Goal: Task Accomplishment & Management: Manage account settings

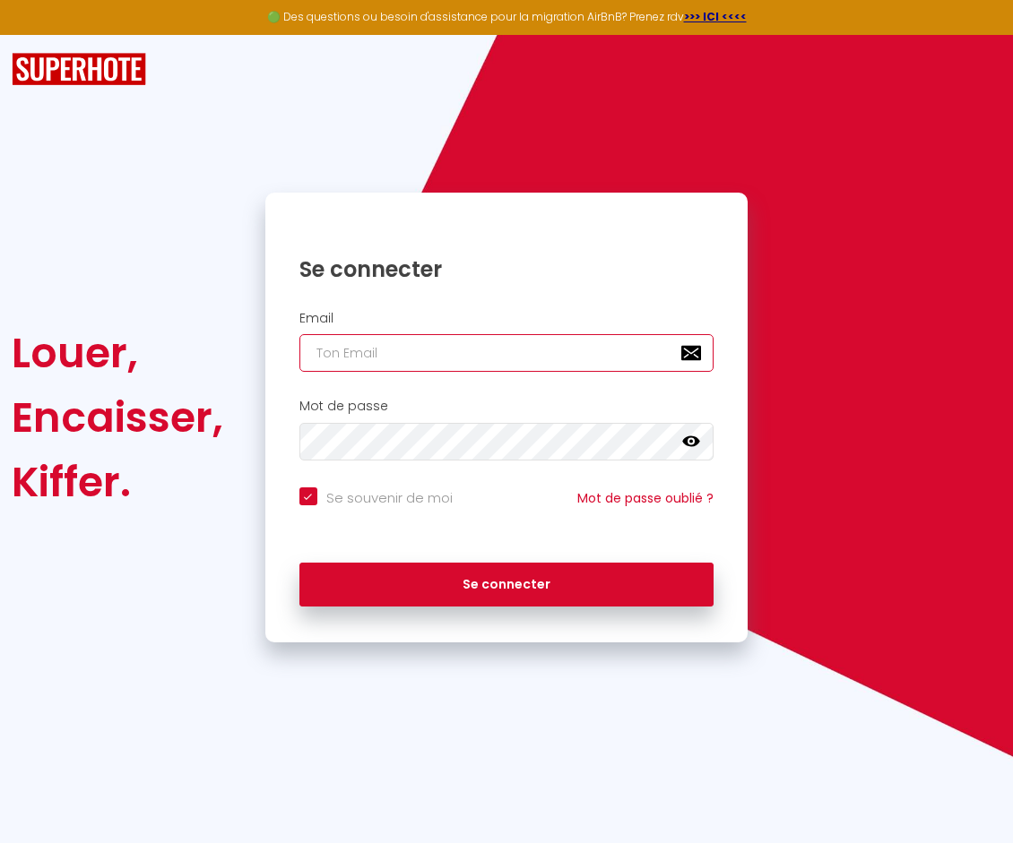
type input "[EMAIL_ADDRESS][DOMAIN_NAME]"
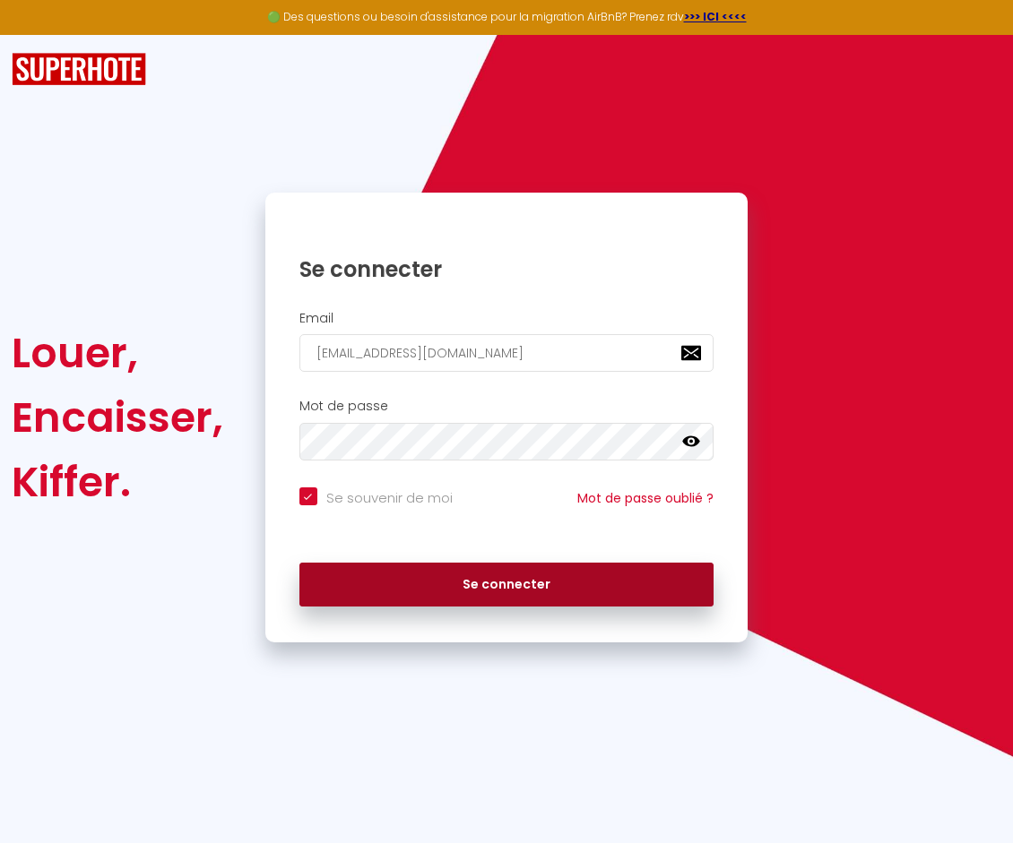
click at [355, 588] on button "Se connecter" at bounding box center [506, 585] width 415 height 45
checkbox input "true"
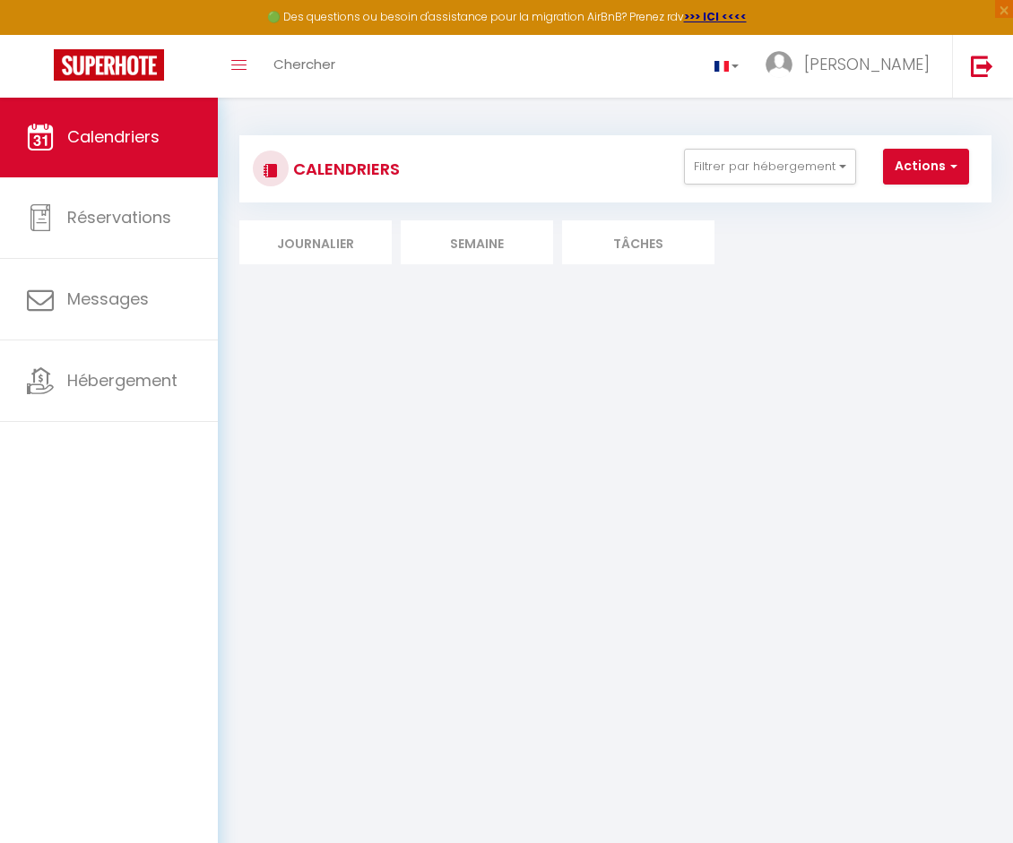
click at [439, 242] on li "Semaine" at bounding box center [477, 242] width 152 height 44
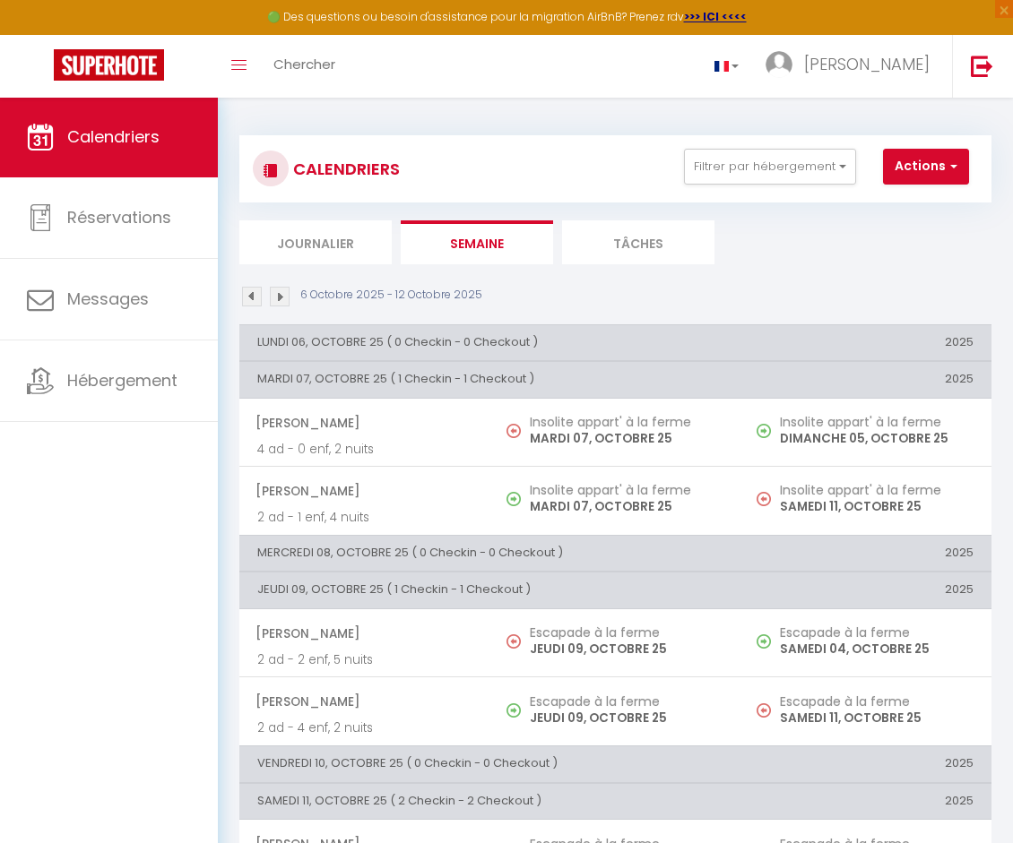
click at [283, 298] on img at bounding box center [280, 297] width 20 height 20
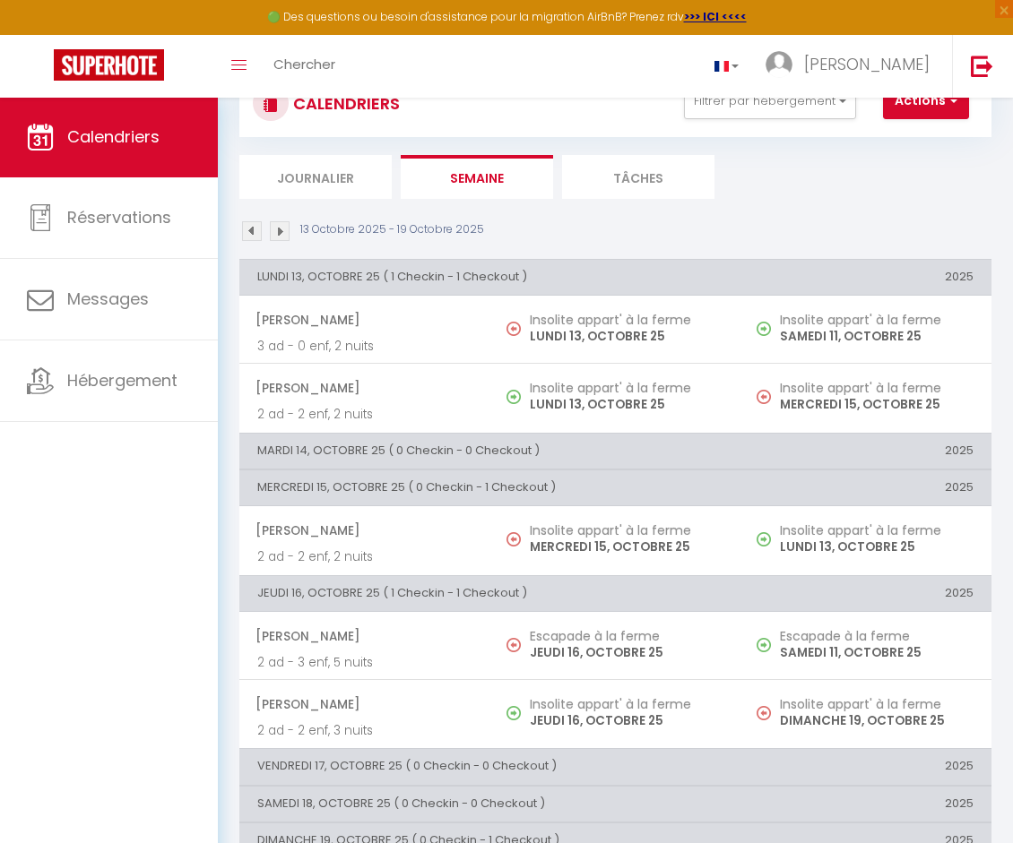
scroll to position [60, 0]
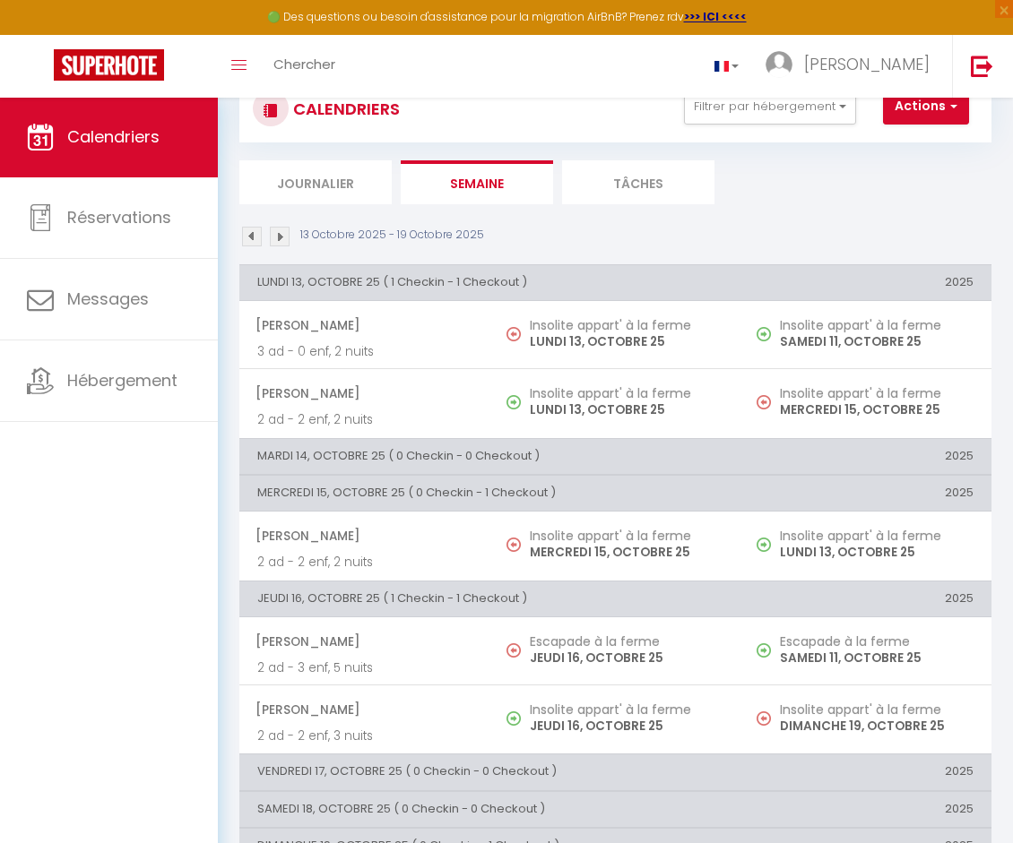
drag, startPoint x: 750, startPoint y: 251, endPoint x: 747, endPoint y: 217, distance: 34.2
click at [747, 219] on section "13 Octobre 2025 - 19 Octobre 2025 LUNDI 13, OCTOBRE 25 ( 1 Checkin - 1 Checkout…" at bounding box center [615, 571] width 752 height 725
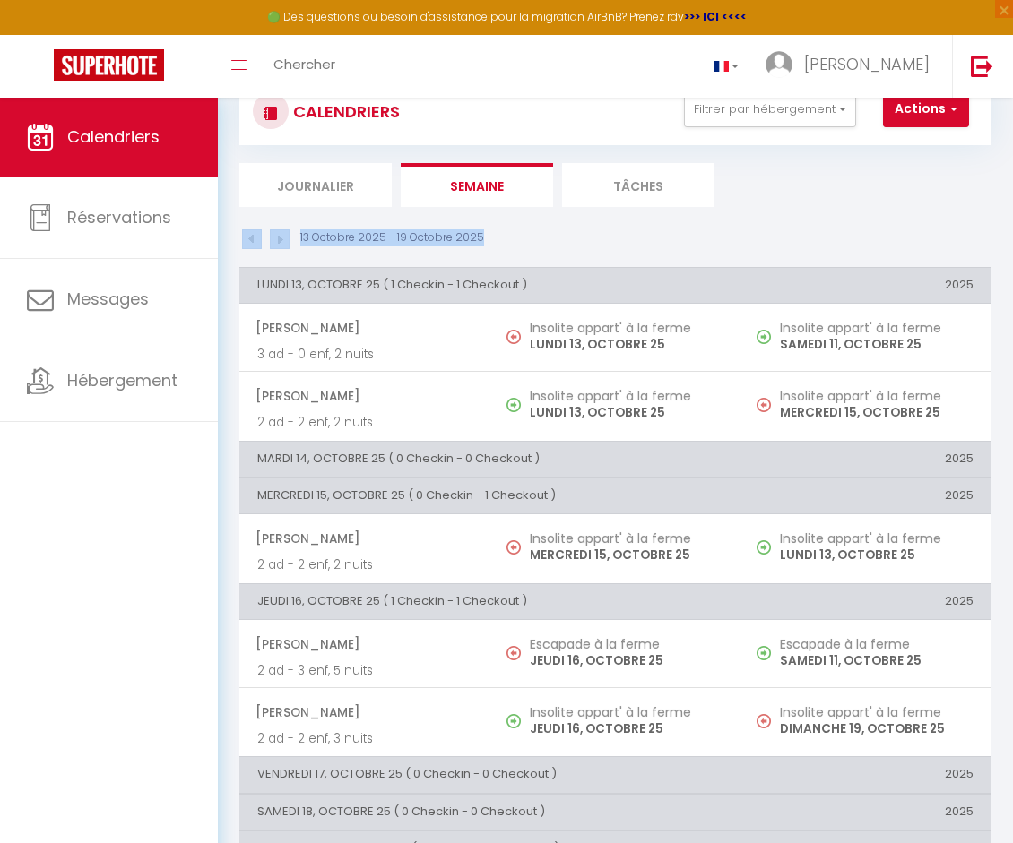
click at [796, 165] on ul "Journalier [GEOGRAPHIC_DATA] Tâches" at bounding box center [615, 185] width 752 height 44
click at [247, 236] on img at bounding box center [252, 239] width 20 height 20
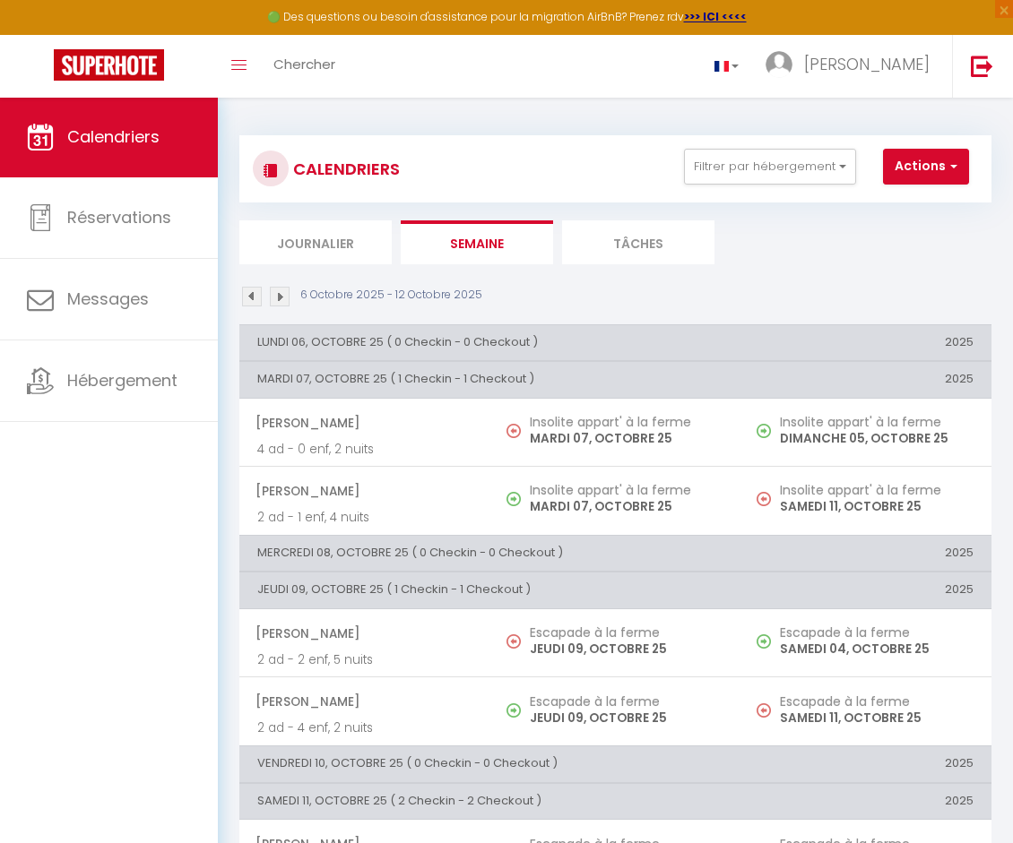
scroll to position [0, 0]
click at [275, 301] on img at bounding box center [280, 297] width 20 height 20
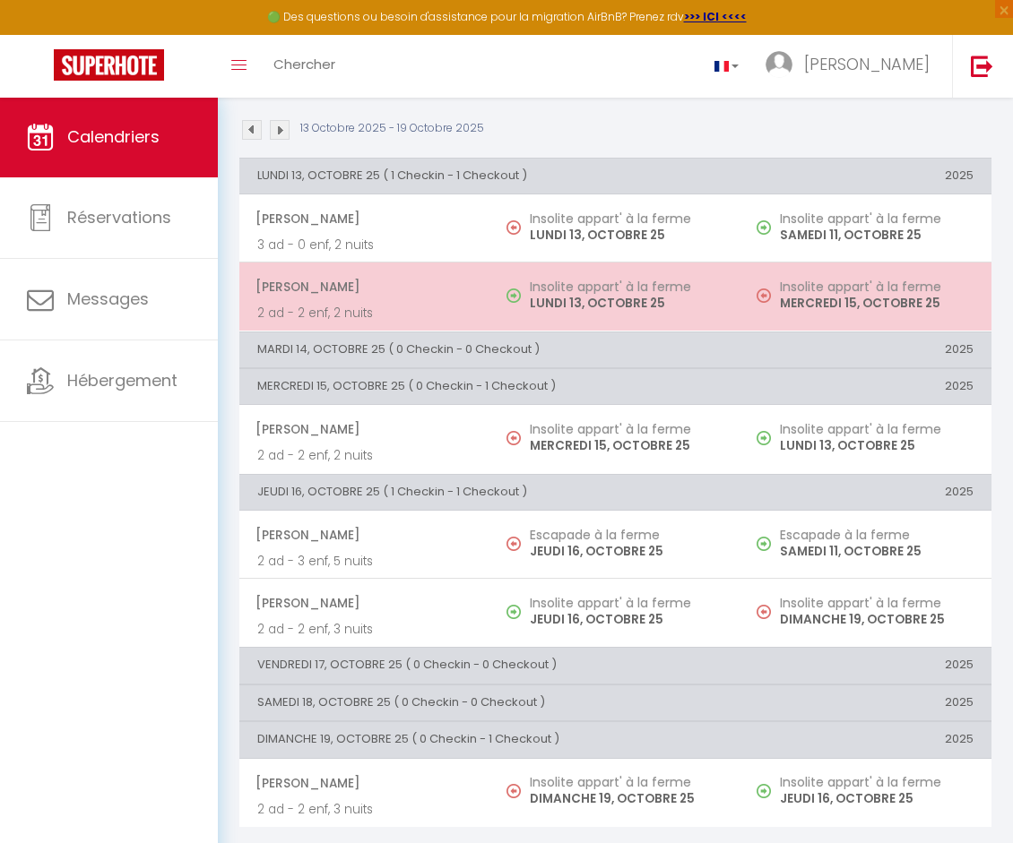
scroll to position [166, 0]
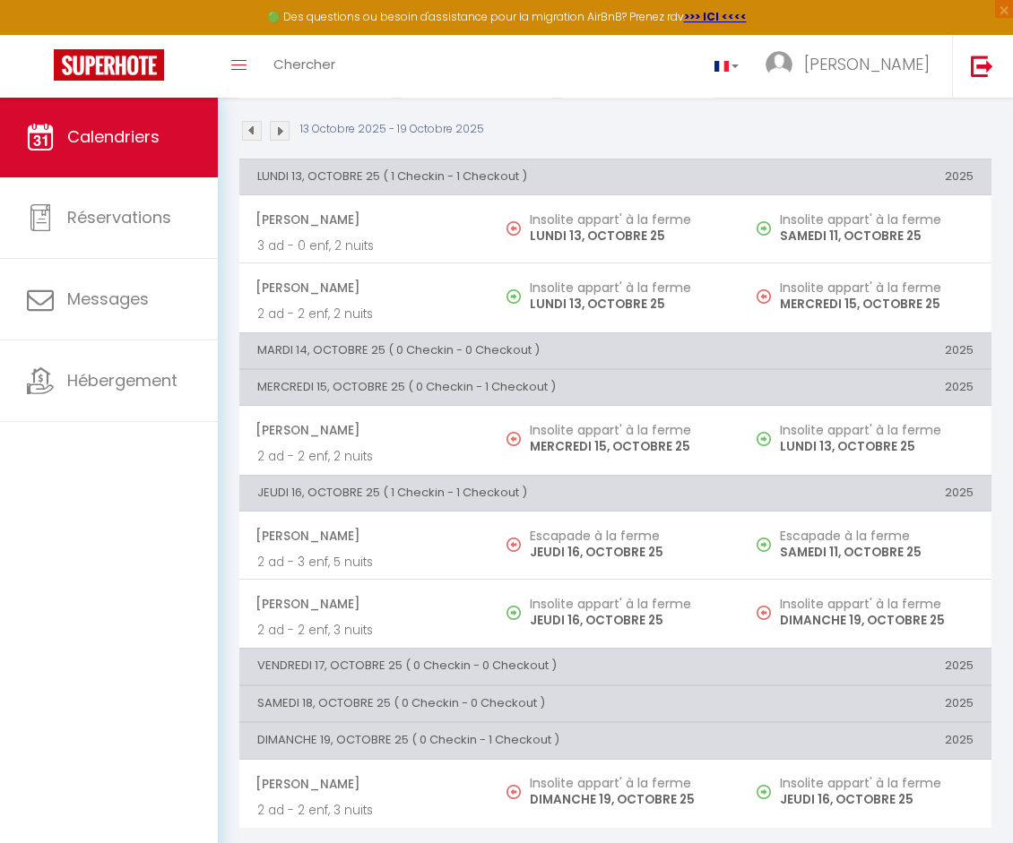
click at [275, 128] on img at bounding box center [280, 131] width 20 height 20
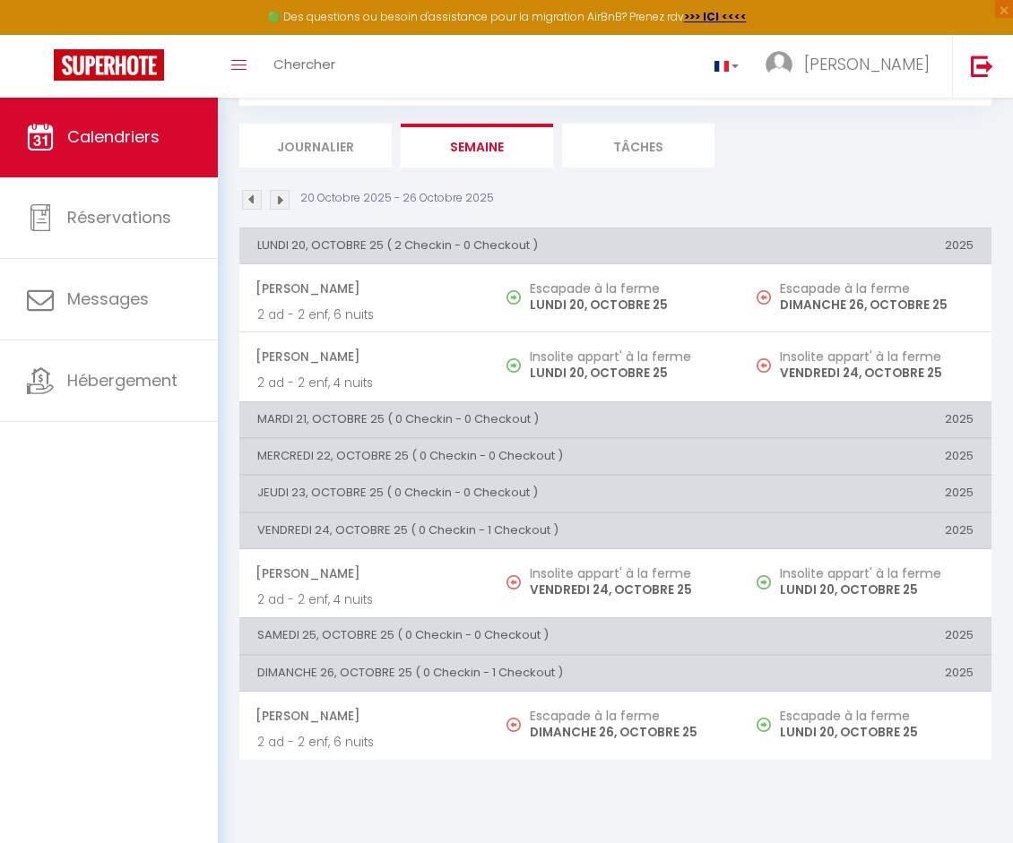
scroll to position [97, 0]
click at [285, 195] on img at bounding box center [280, 200] width 20 height 20
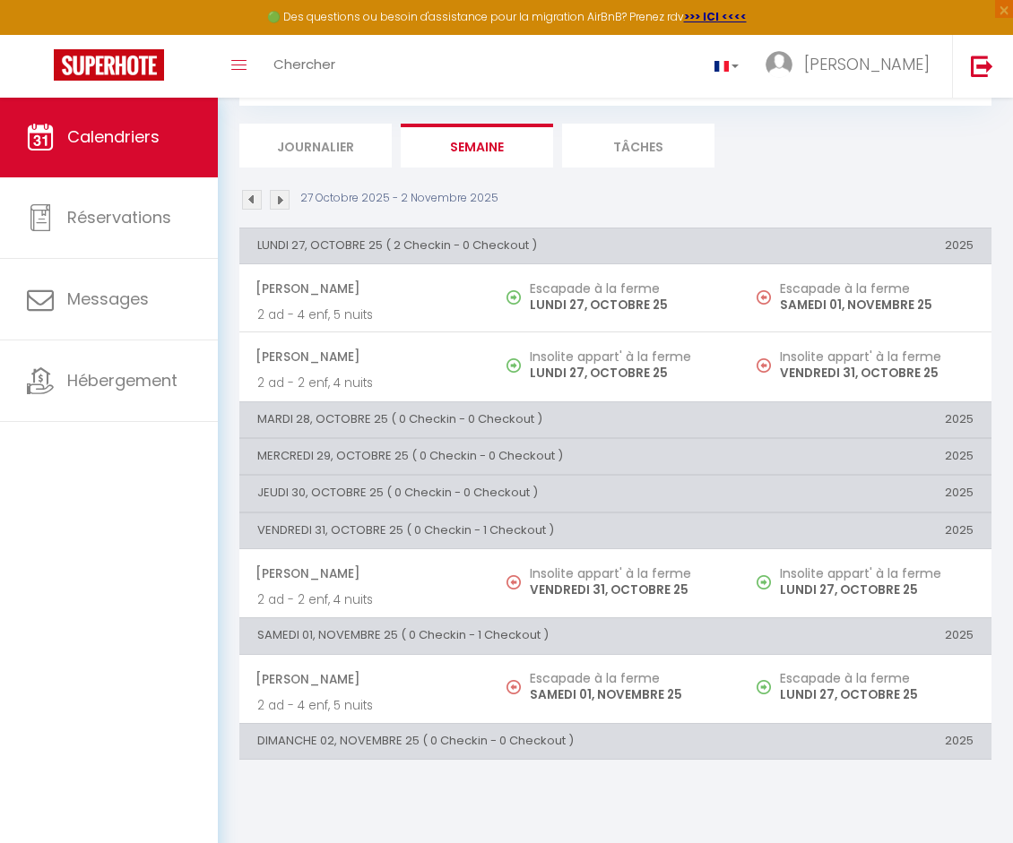
click at [283, 201] on img at bounding box center [280, 200] width 20 height 20
